Goal: Information Seeking & Learning: Learn about a topic

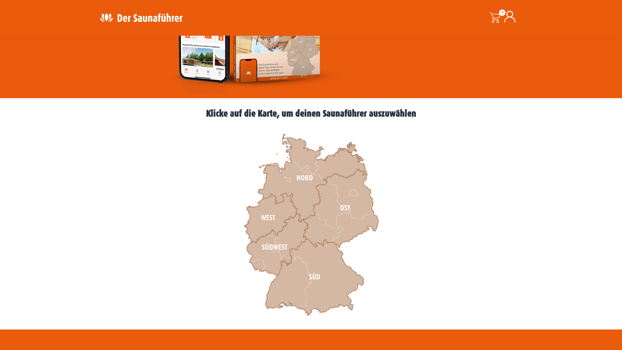
scroll to position [144, 0]
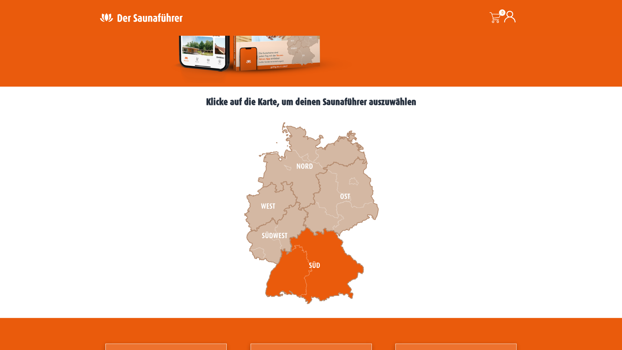
click at [325, 258] on icon at bounding box center [314, 265] width 98 height 77
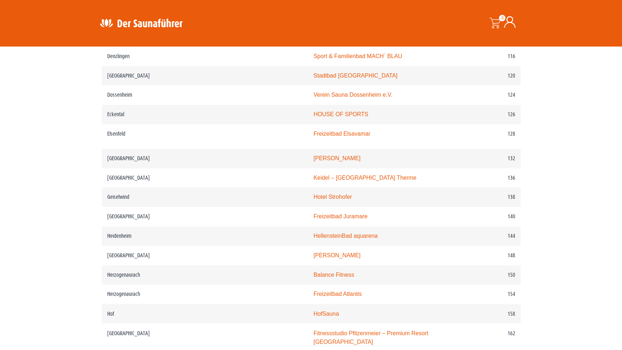
scroll to position [831, 0]
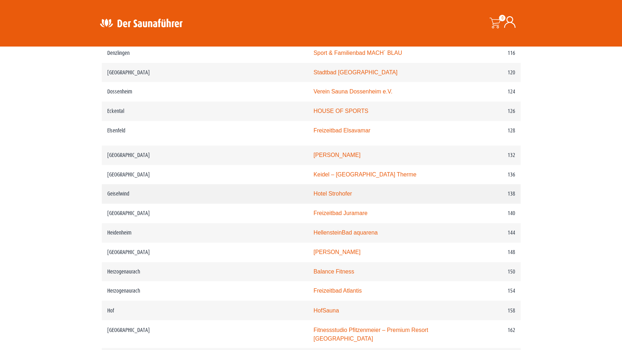
click at [312, 193] on td "Hotel Strohofer" at bounding box center [381, 193] width 147 height 19
click at [313, 194] on link "Hotel Strohofer" at bounding box center [332, 194] width 38 height 6
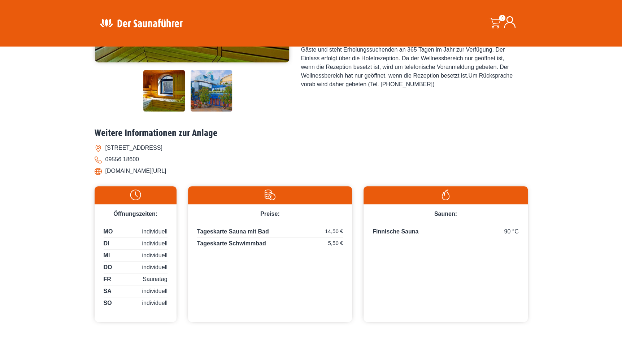
scroll to position [181, 0]
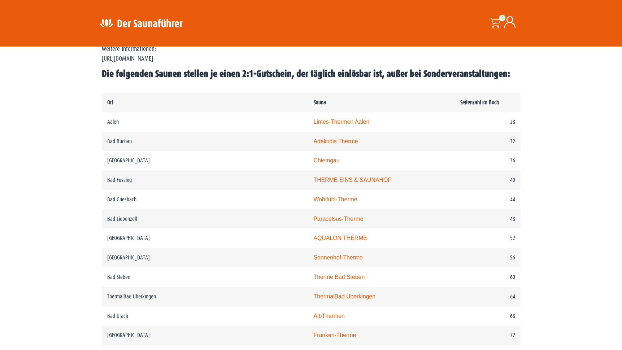
scroll to position [361, 0]
